Goal: Transaction & Acquisition: Purchase product/service

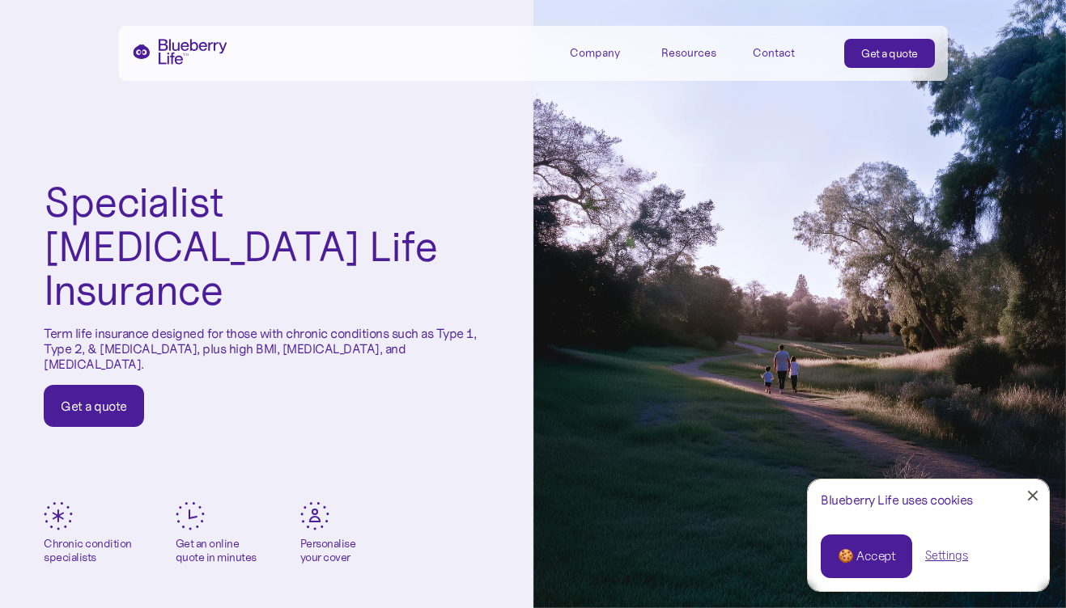
click at [97, 398] on div "Get a quote" at bounding box center [94, 406] width 66 height 16
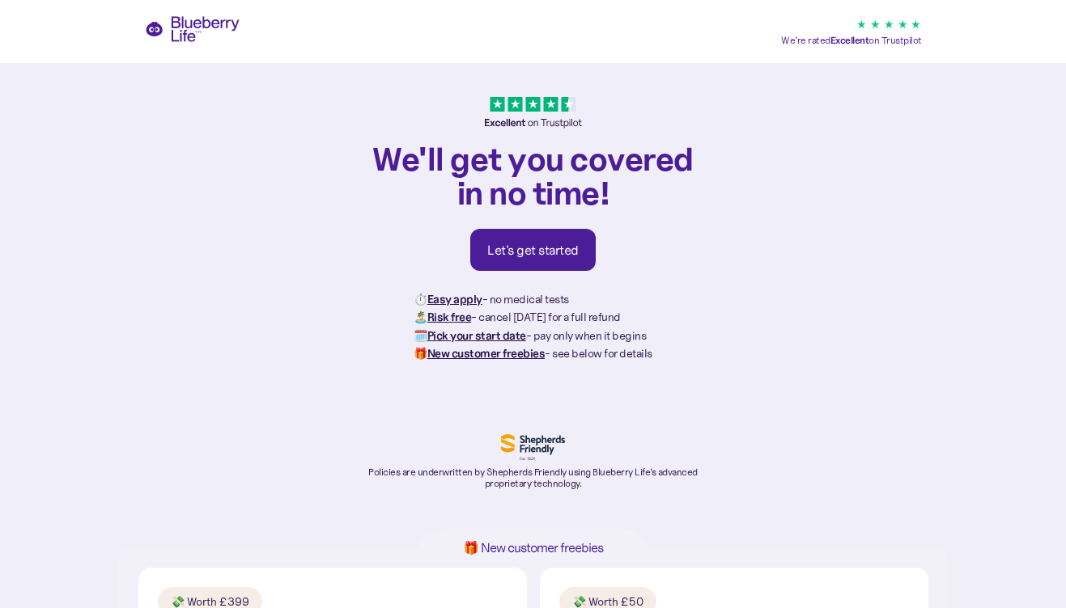
click at [537, 246] on div "Let's get started" at bounding box center [532, 250] width 91 height 16
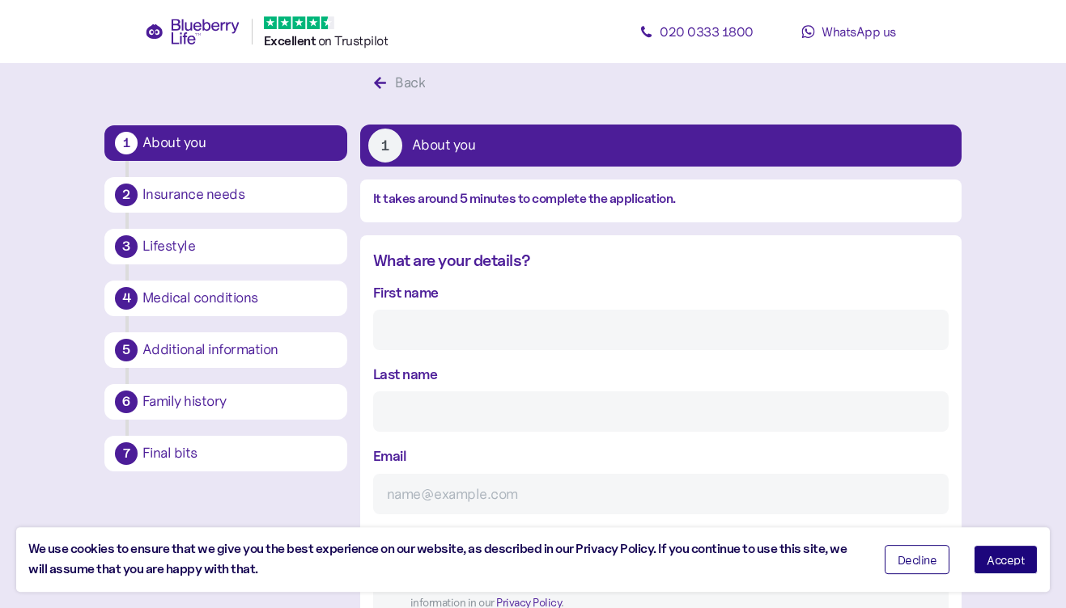
scroll to position [31, 0]
